Goal: Information Seeking & Learning: Learn about a topic

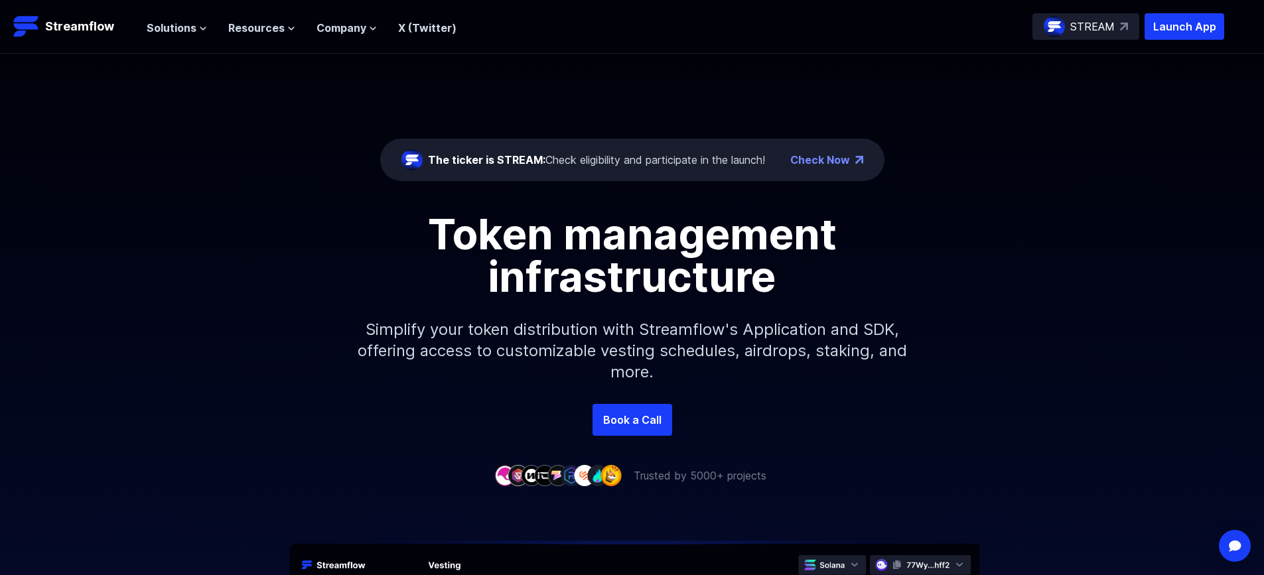
click at [441, 79] on div "The ticker is STREAM: Check eligibility and participate in the launch! Check No…" at bounding box center [632, 229] width 1264 height 350
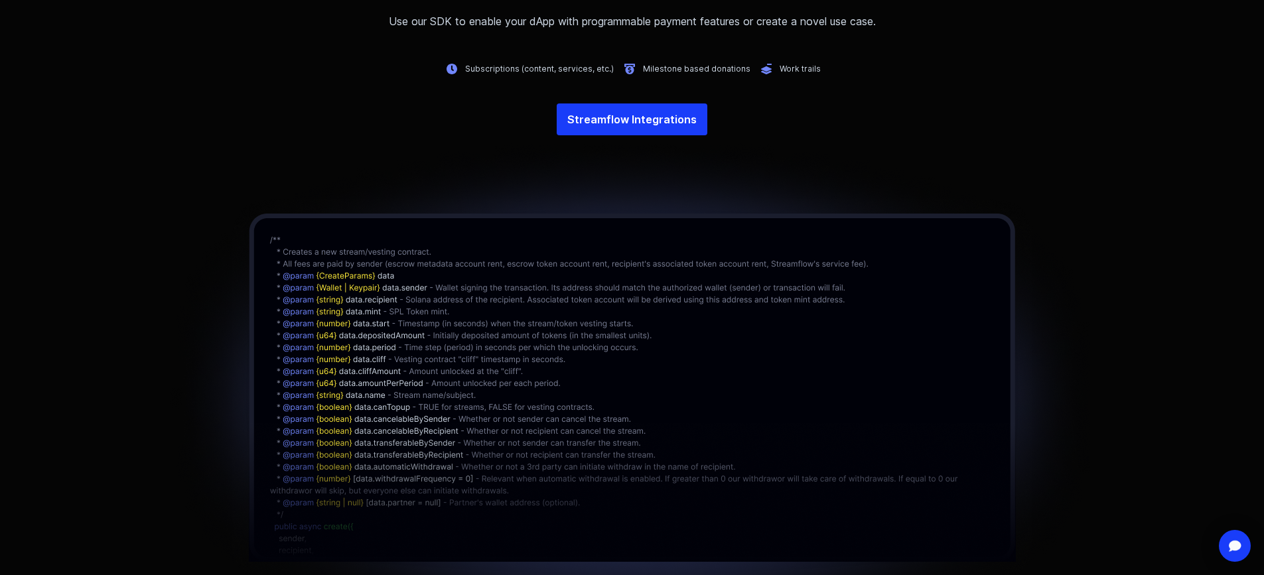
scroll to position [2833, 0]
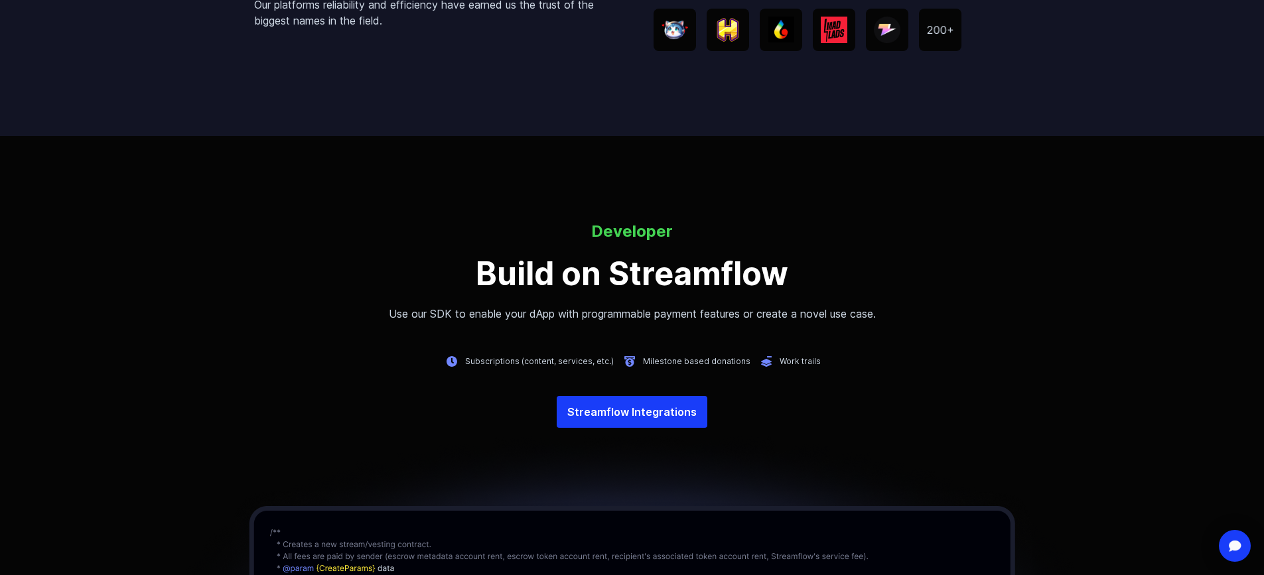
click at [293, 264] on h3 "Build on Streamflow" at bounding box center [632, 274] width 1264 height 32
click at [297, 182] on div "Developer Build on Streamflow Use our SDK to enable your [PERSON_NAME] with pro…" at bounding box center [632, 542] width 1264 height 813
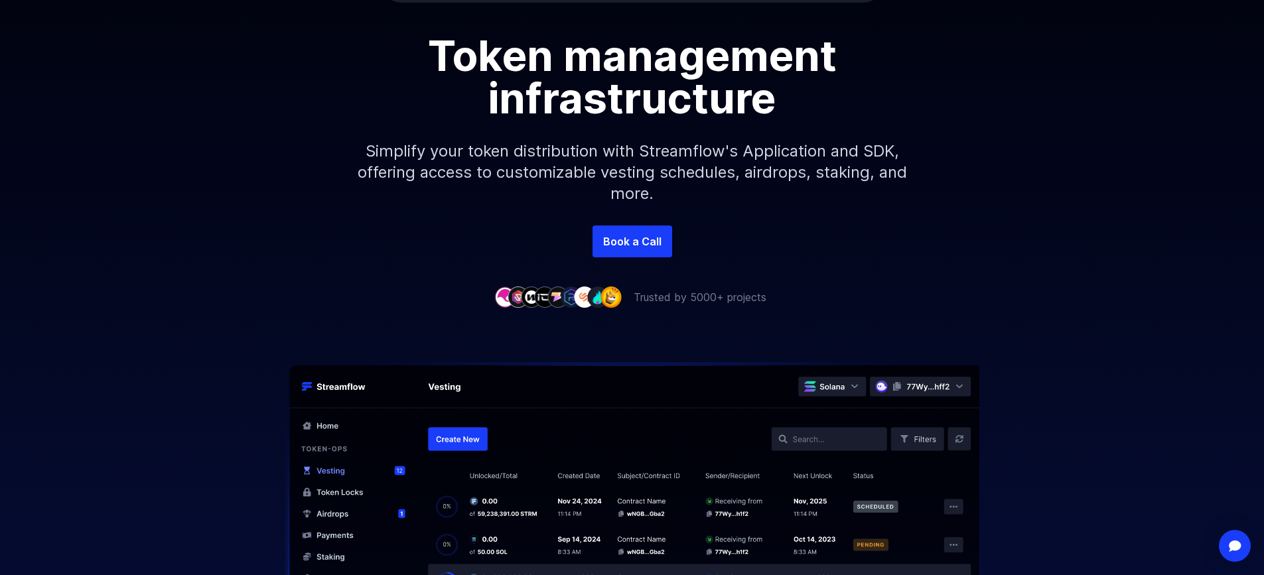
scroll to position [0, 0]
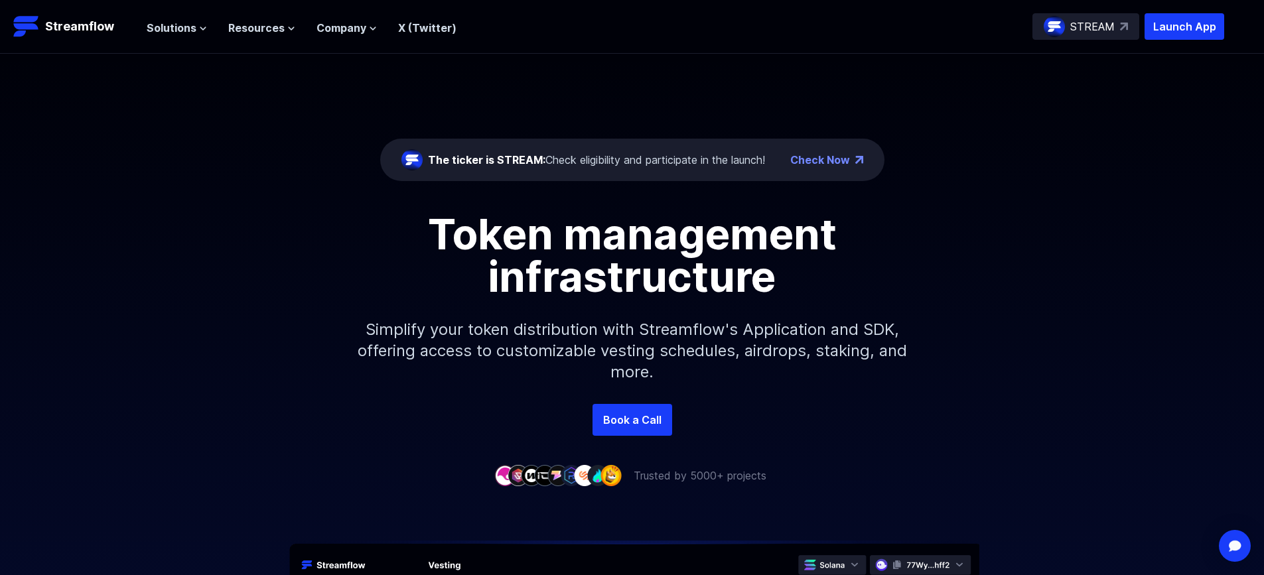
drag, startPoint x: 554, startPoint y: 64, endPoint x: 349, endPoint y: 17, distance: 210.4
click at [554, 64] on div "The ticker is STREAM: Check eligibility and participate in the launch! Check No…" at bounding box center [632, 229] width 1264 height 350
click at [67, 33] on p "Streamflow" at bounding box center [79, 26] width 69 height 19
click at [1084, 31] on p "STREAM" at bounding box center [1093, 27] width 44 height 16
